Goal: Task Accomplishment & Management: Use online tool/utility

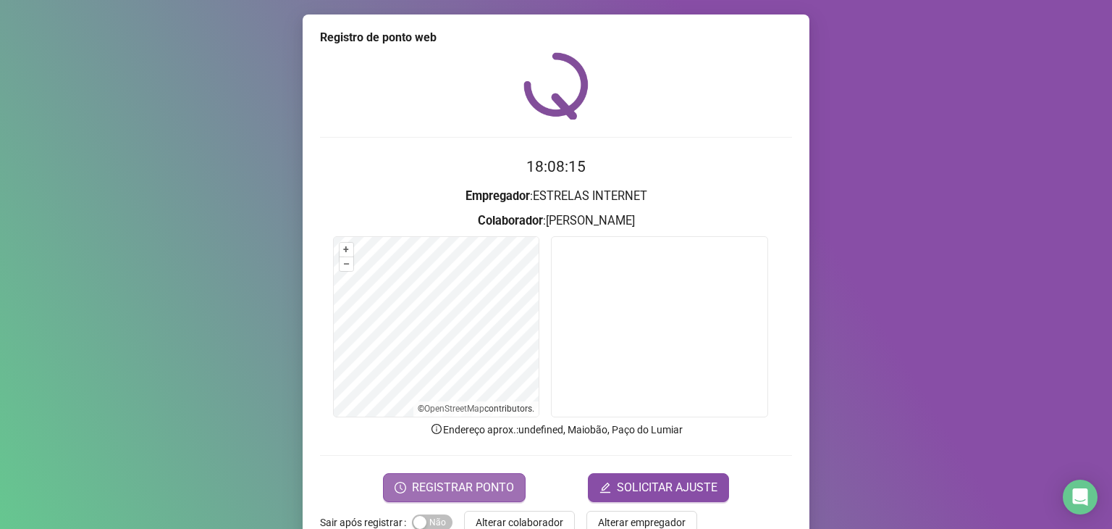
click at [475, 479] on span "REGISTRAR PONTO" at bounding box center [463, 487] width 102 height 17
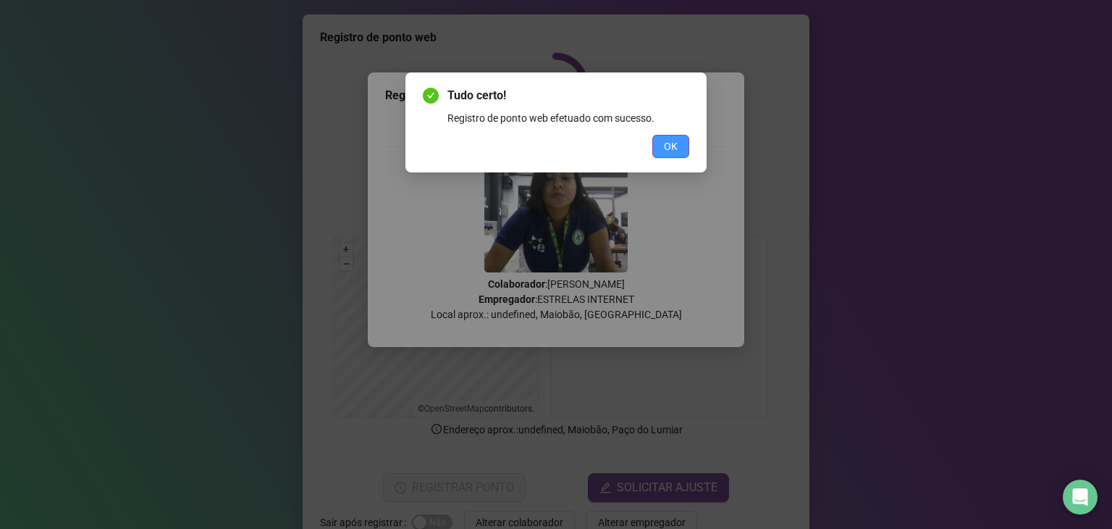
click at [660, 145] on button "OK" at bounding box center [670, 146] width 37 height 23
click at [660, 145] on div "Tudo certo! Registro de ponto web efetuado com sucesso. OK" at bounding box center [556, 264] width 1112 height 529
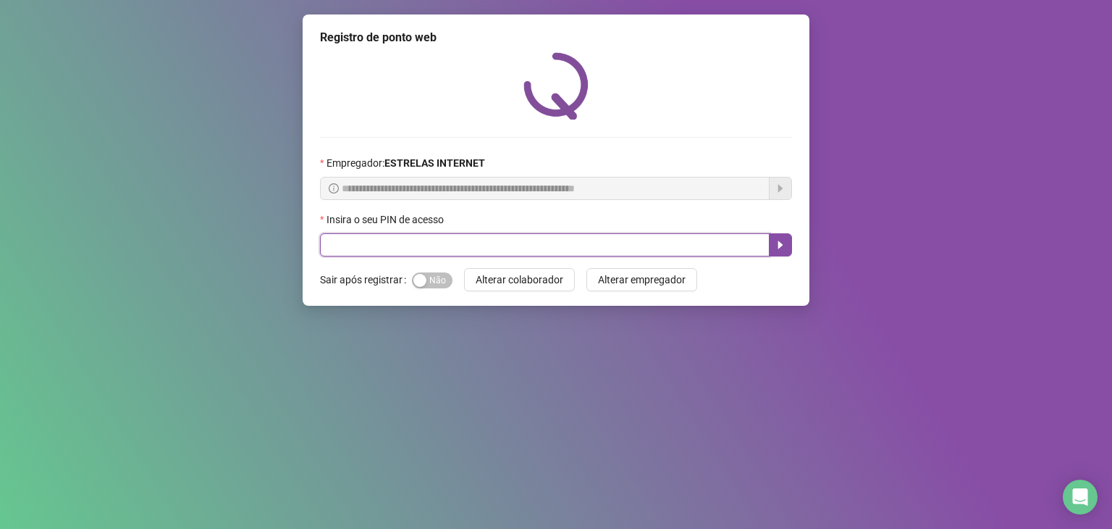
click at [342, 241] on input "text" at bounding box center [545, 244] width 450 height 23
type input "*****"
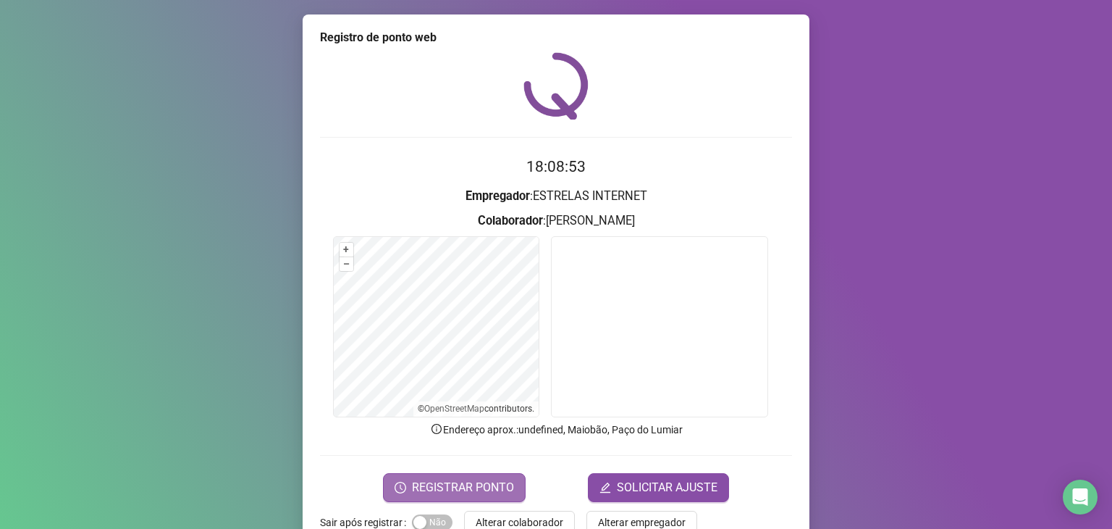
click at [466, 486] on span "REGISTRAR PONTO" at bounding box center [463, 487] width 102 height 17
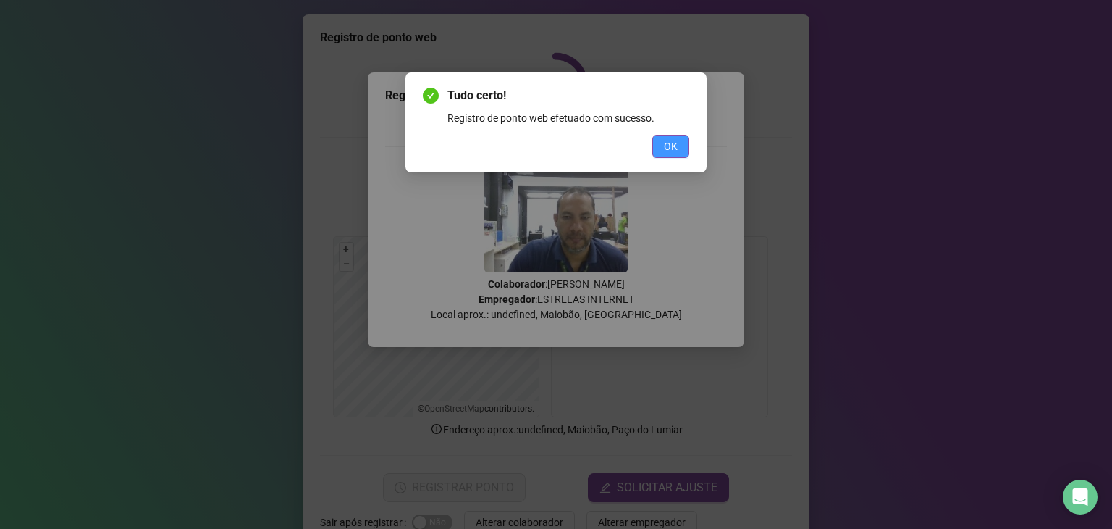
click at [681, 144] on button "OK" at bounding box center [670, 146] width 37 height 23
